Goal: Task Accomplishment & Management: Use online tool/utility

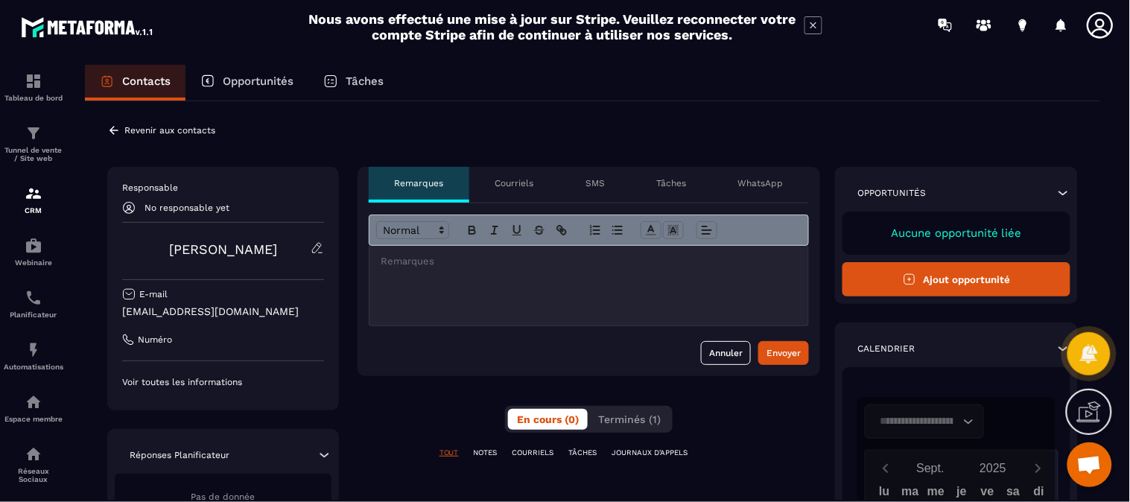
click at [517, 181] on p "Courriels" at bounding box center [514, 183] width 39 height 12
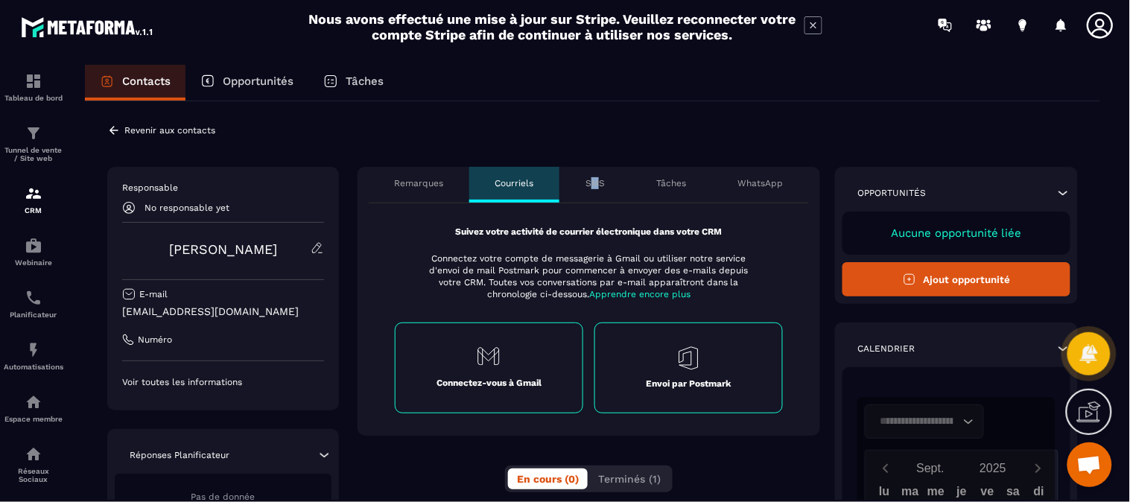
click at [596, 183] on p "SMS" at bounding box center [594, 183] width 19 height 12
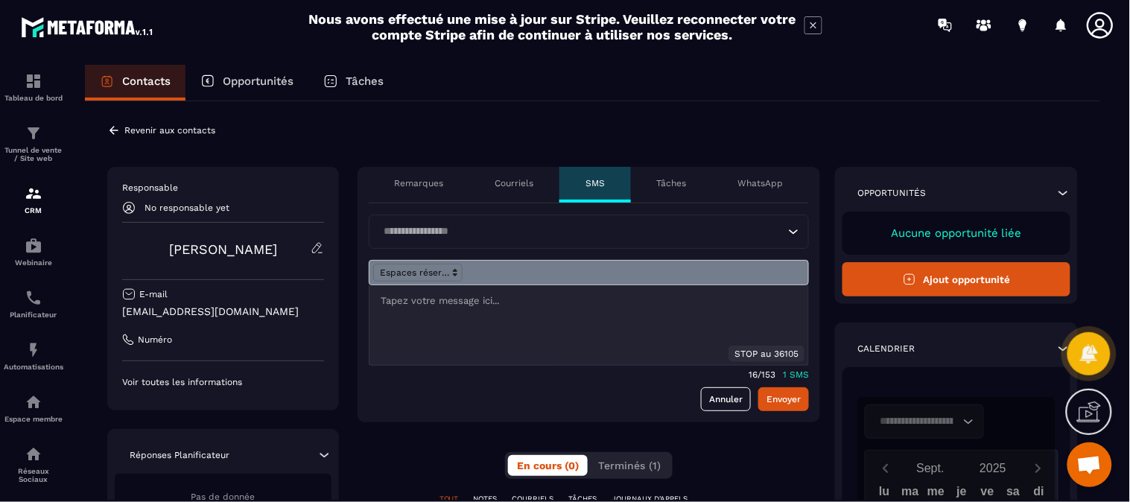
click at [675, 185] on p "Tâches" at bounding box center [671, 183] width 30 height 12
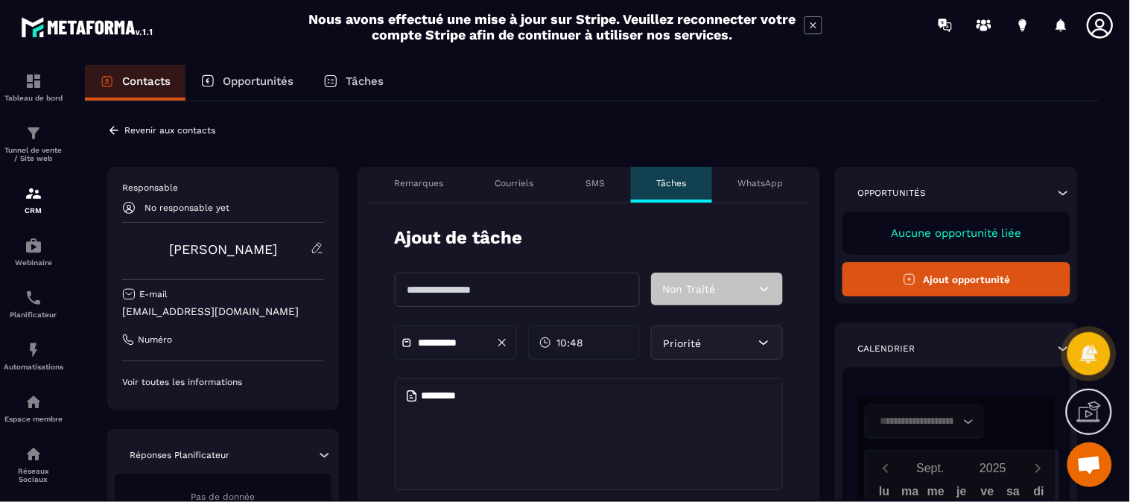
click at [757, 177] on p "WhatsApp" at bounding box center [760, 183] width 45 height 12
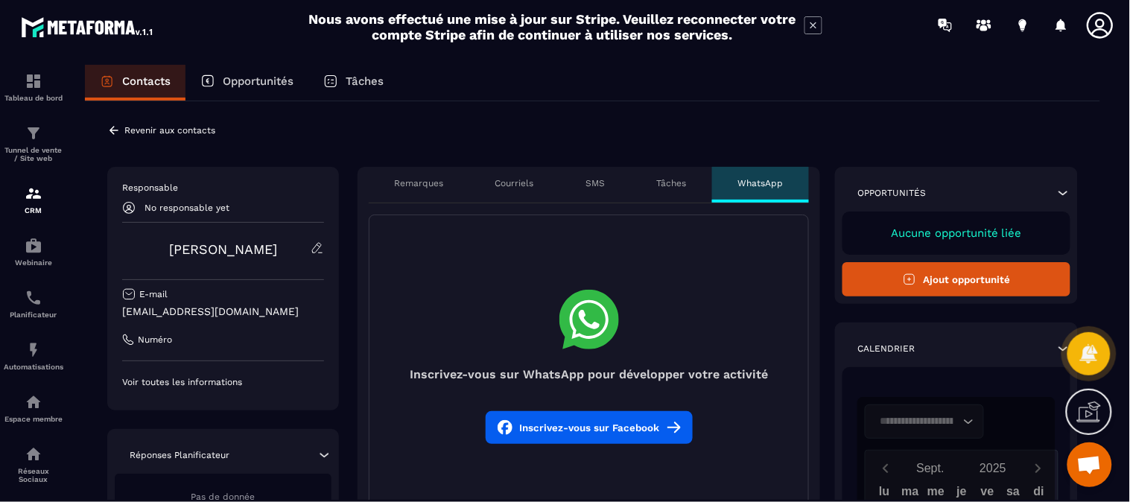
click at [413, 188] on p "Remarques" at bounding box center [418, 183] width 49 height 12
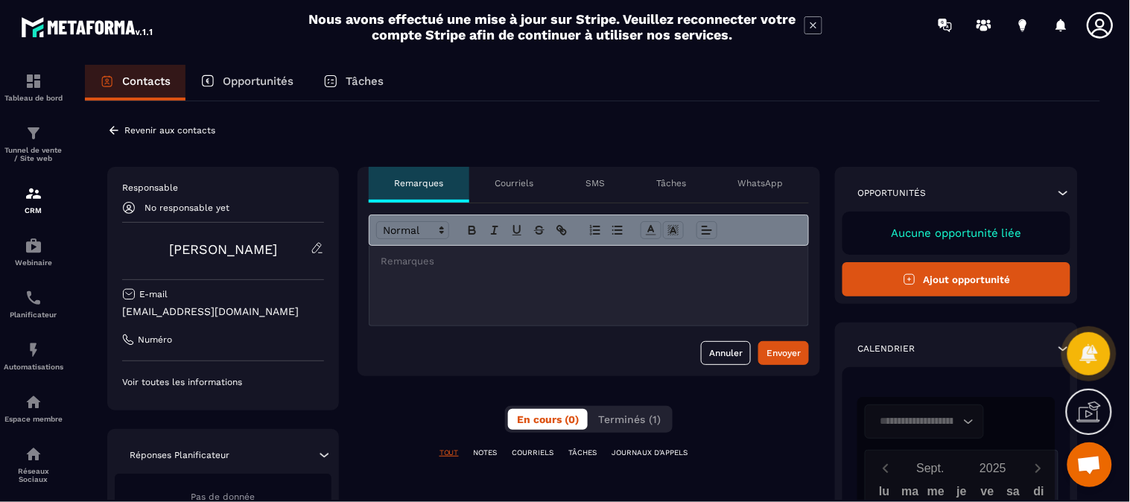
click at [282, 86] on p "Opportunités" at bounding box center [258, 80] width 71 height 13
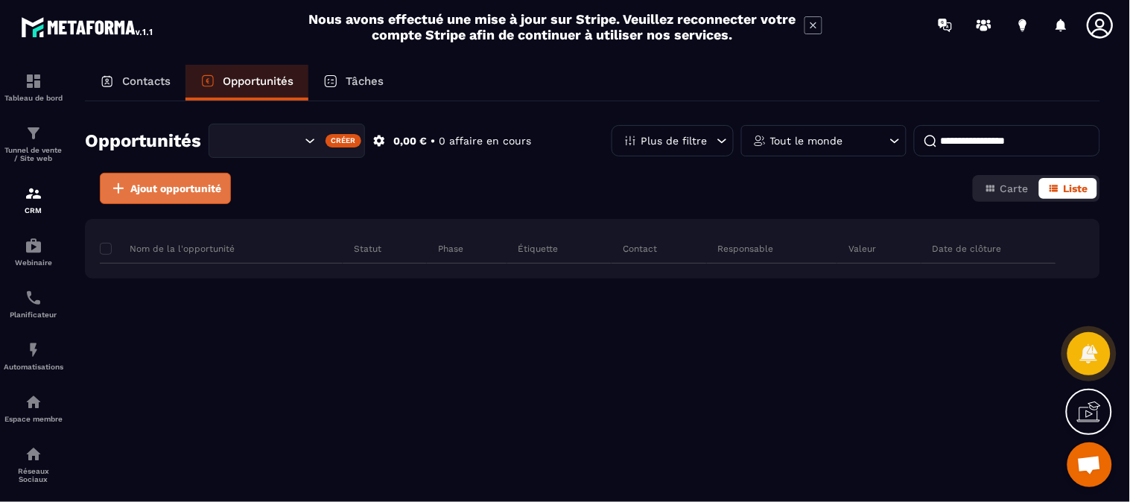
click at [185, 194] on span "Ajout opportunité" at bounding box center [175, 188] width 91 height 15
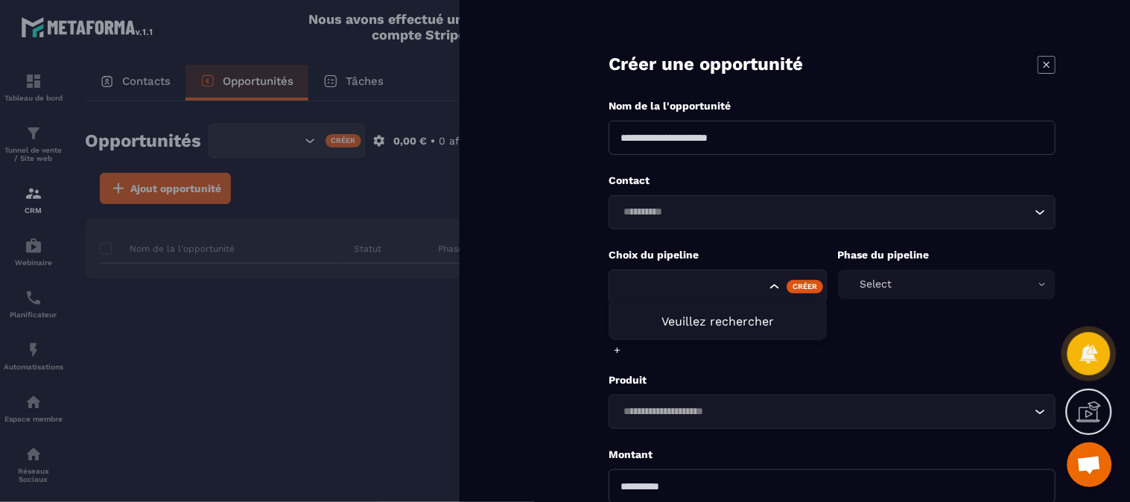
click at [775, 290] on icon "Search for option" at bounding box center [774, 286] width 15 height 15
click at [1046, 65] on icon at bounding box center [1046, 64] width 6 height 6
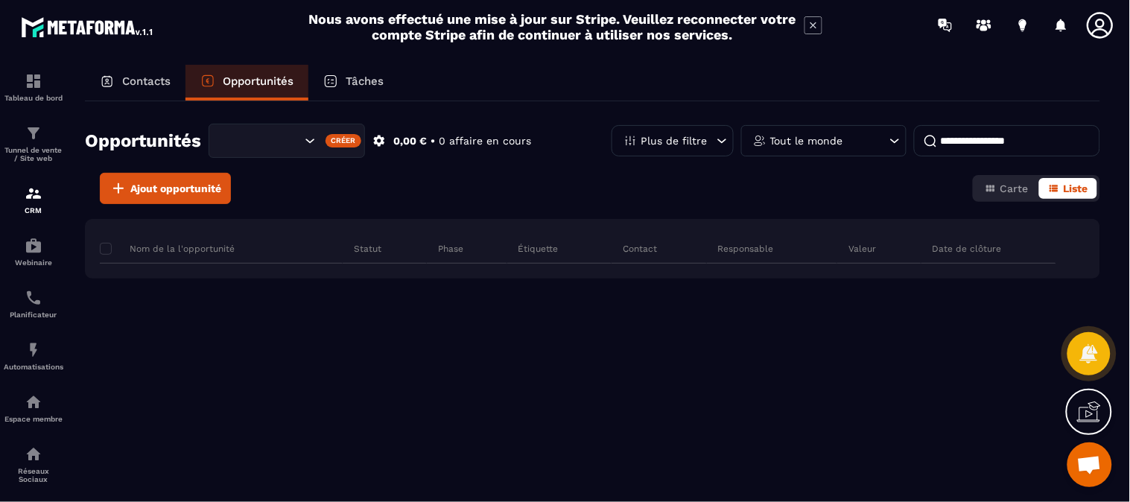
click at [336, 343] on div "Nom de la l'opportunité Statut Phase Étiquette Contact Responsable Valeur Date …" at bounding box center [592, 327] width 1015 height 216
click at [384, 77] on p "Tâches" at bounding box center [365, 80] width 38 height 13
